Goal: Information Seeking & Learning: Learn about a topic

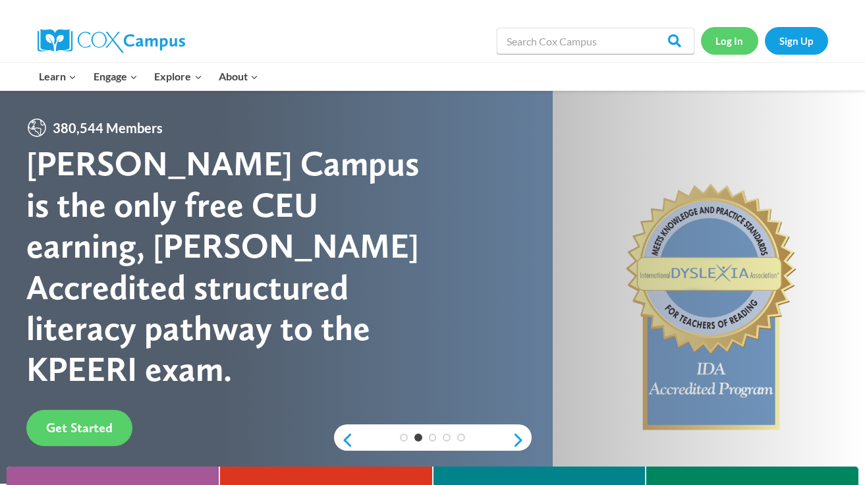
click at [741, 41] on link "Log In" at bounding box center [729, 40] width 57 height 27
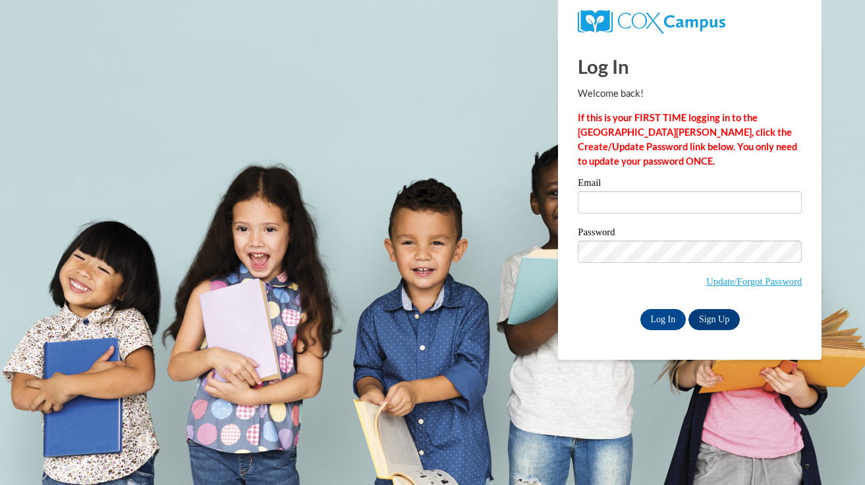
click at [612, 313] on div "Log In Sign Up" at bounding box center [689, 319] width 224 height 21
click at [655, 271] on span "Update/Forgot Password" at bounding box center [689, 267] width 224 height 55
click at [665, 223] on div "Email Password Update/Forgot Password Log In Sign Up OR" at bounding box center [689, 253] width 224 height 151
click at [672, 209] on input "Email" at bounding box center [689, 202] width 224 height 22
click at [612, 288] on span "Update/Forgot Password" at bounding box center [689, 267] width 224 height 55
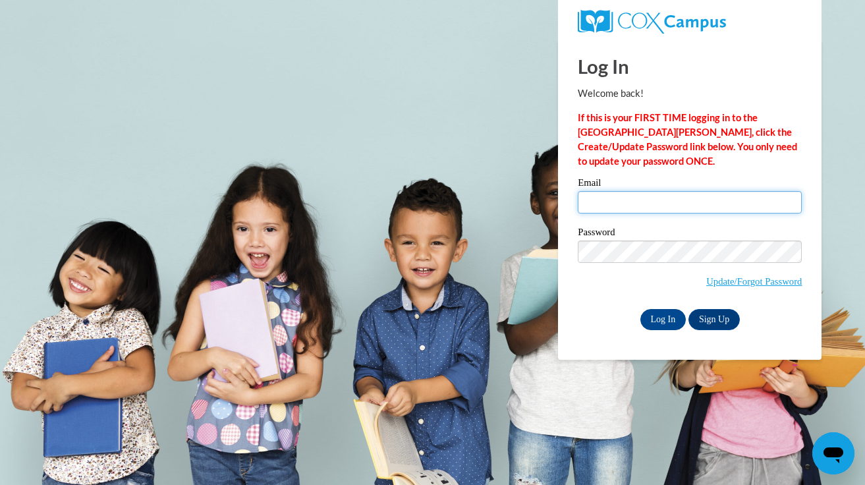
type input "li-ji.cao@k12.hi.us"
click at [660, 309] on input "Log In" at bounding box center [663, 319] width 46 height 21
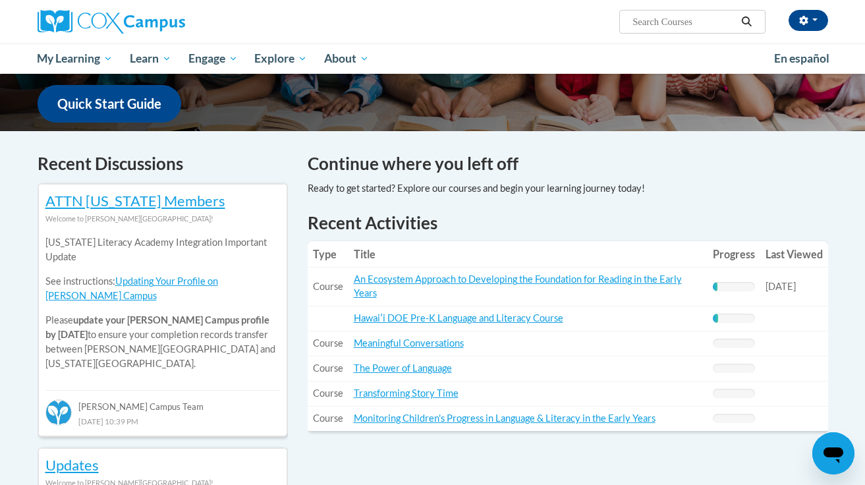
scroll to position [343, 0]
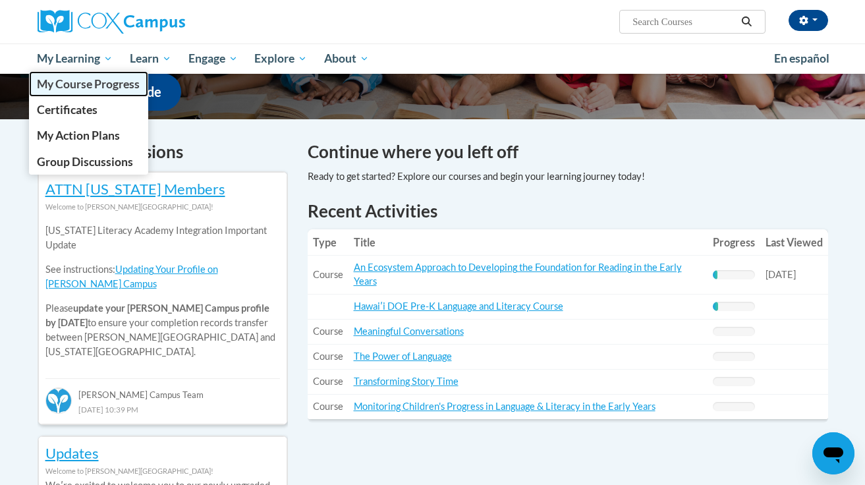
click at [85, 83] on span "My Course Progress" at bounding box center [88, 84] width 103 height 14
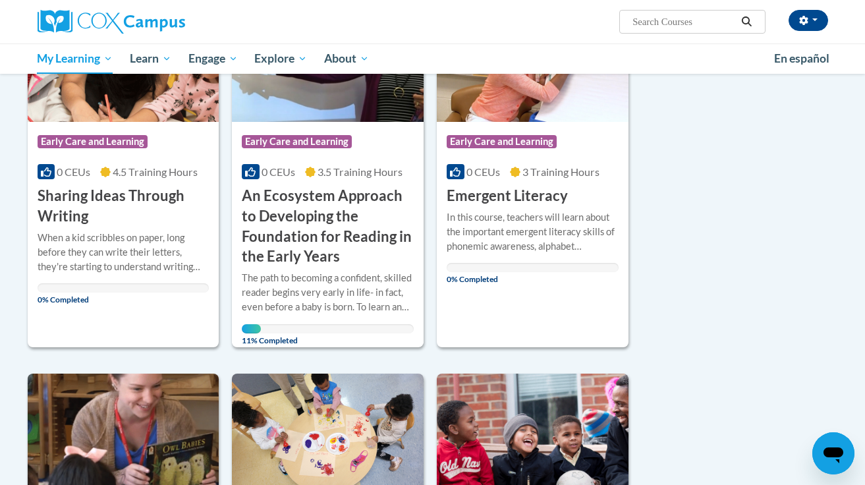
scroll to position [92, 0]
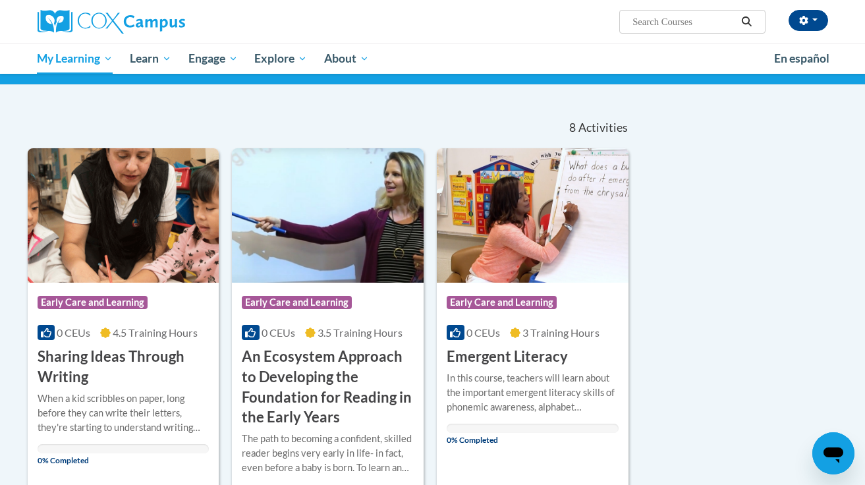
click at [682, 24] on input "Search..." at bounding box center [683, 22] width 105 height 16
type input "handwriting"
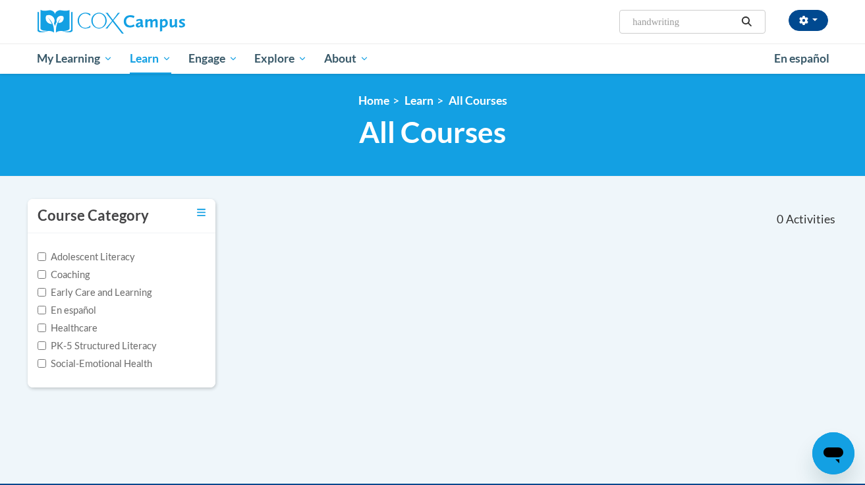
click at [689, 21] on input "handwriting" at bounding box center [683, 22] width 105 height 16
type input "handwriting rubric"
type input "handwriting"
